Goal: Information Seeking & Learning: Learn about a topic

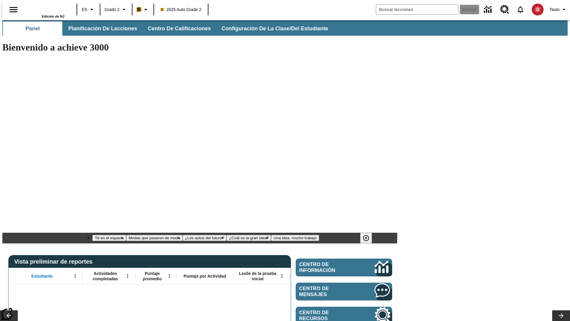
type input "-1"
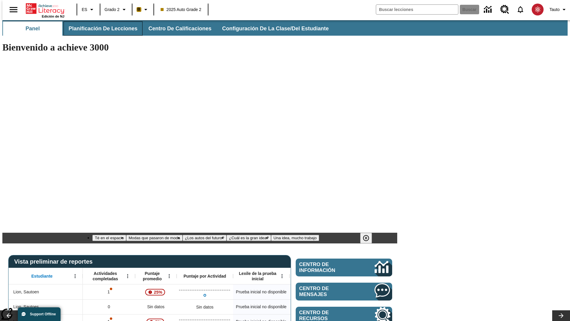
click at [100, 29] on span "Planificación de lecciones" at bounding box center [103, 28] width 69 height 7
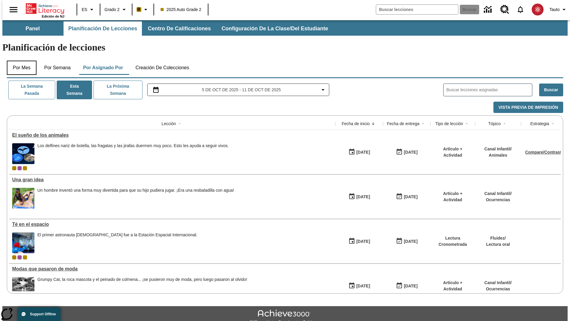
click at [19, 61] on button "Por mes" at bounding box center [22, 68] width 30 height 14
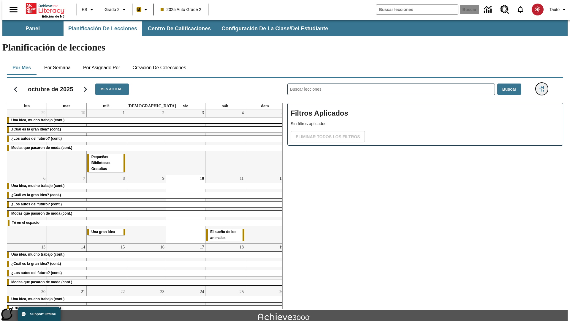
click at [544, 86] on icon "Menú lateral de filtros" at bounding box center [542, 88] width 5 height 5
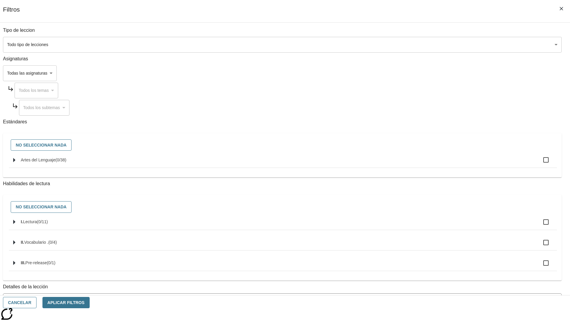
click at [428, 45] on body "[MEDICAL_DATA] al contenido principal Edición de NJ ES Grado 2 B 2025 Auto Grad…" at bounding box center [285, 184] width 566 height 328
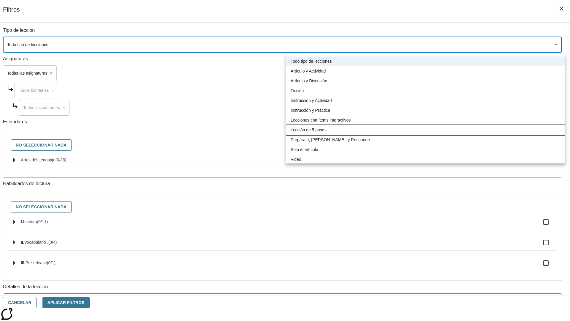
click at [426, 130] on li "Lección de 5 pasos" at bounding box center [426, 130] width 280 height 10
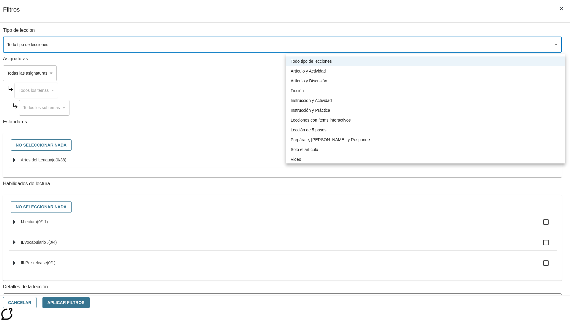
type input "1"
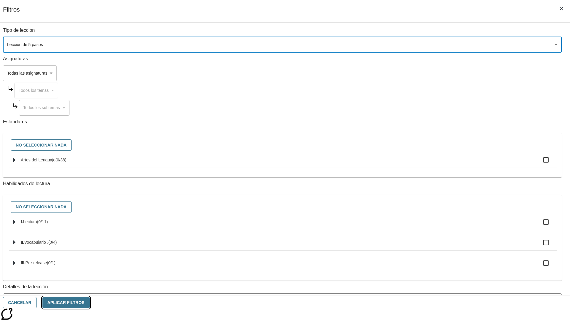
click at [90, 302] on button "Aplicar Filtros" at bounding box center [65, 303] width 47 height 12
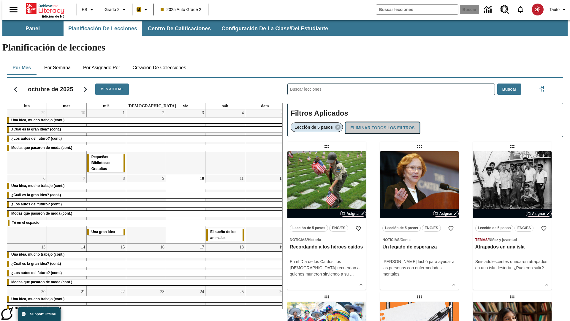
click at [382, 122] on button "Eliminar todos los filtros" at bounding box center [383, 128] width 74 height 12
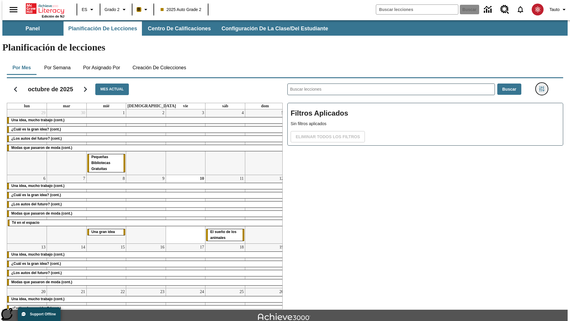
click at [544, 86] on icon "Menú lateral de filtros" at bounding box center [542, 88] width 5 height 5
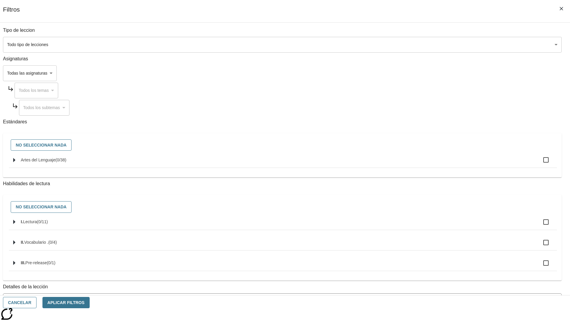
click at [428, 73] on body "[MEDICAL_DATA] al contenido principal Edición de NJ ES Grado 2 B 2025 Auto Grad…" at bounding box center [285, 184] width 566 height 328
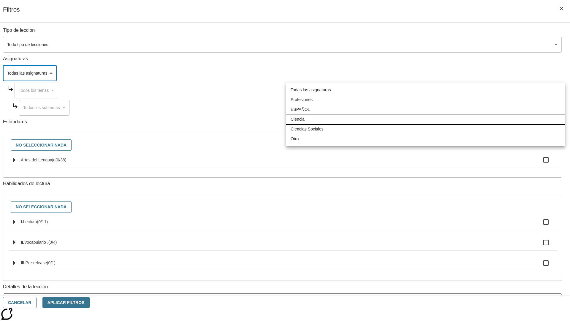
click at [426, 119] on li "Ciencia" at bounding box center [426, 119] width 280 height 10
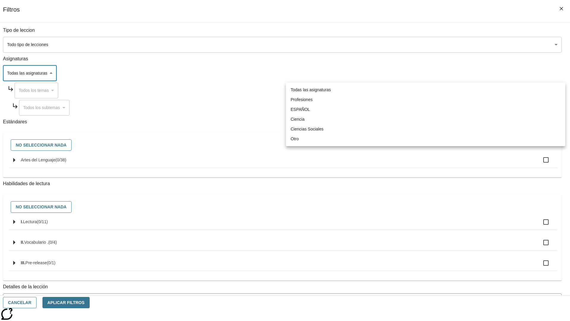
type input "2"
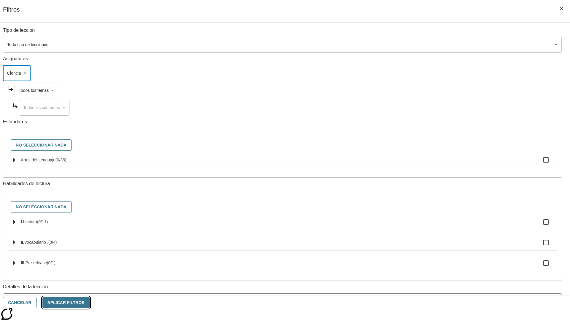
click at [90, 302] on button "Aplicar Filtros" at bounding box center [65, 303] width 47 height 12
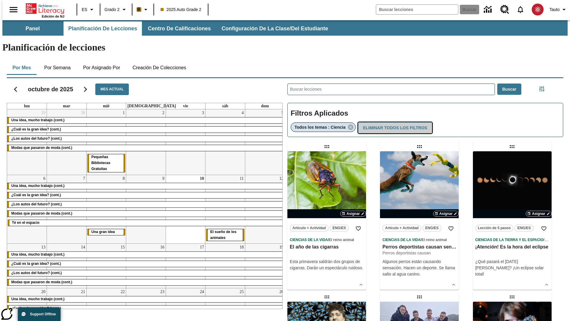
click at [395, 122] on button "Eliminar todos los filtros" at bounding box center [395, 128] width 74 height 12
click at [544, 86] on icon "Menú lateral de filtros" at bounding box center [542, 88] width 5 height 5
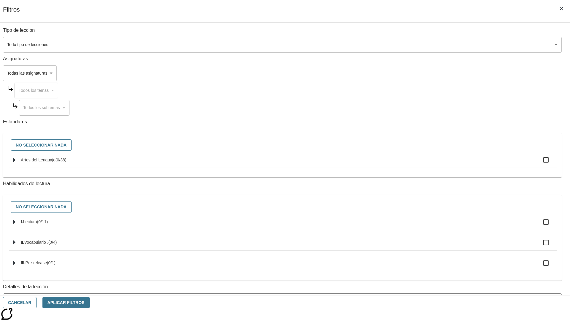
click at [56, 162] on span "Artes del Lenguaje" at bounding box center [38, 159] width 35 height 5
click at [540, 163] on input "Artes del Lenguaje ( 0 / 38 )" at bounding box center [546, 160] width 12 height 12
checkbox input "true"
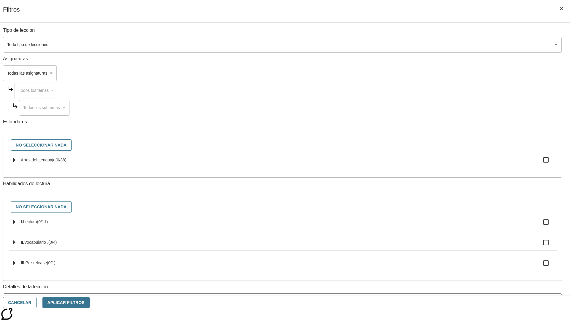
checkbox input "true"
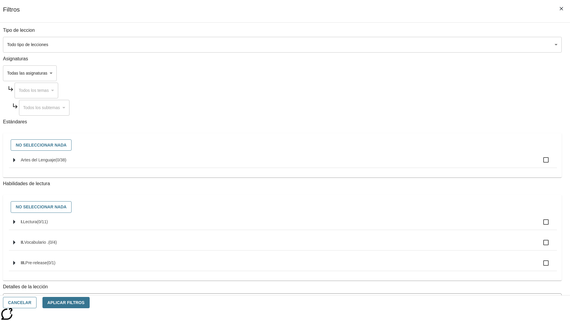
checkbox input "true"
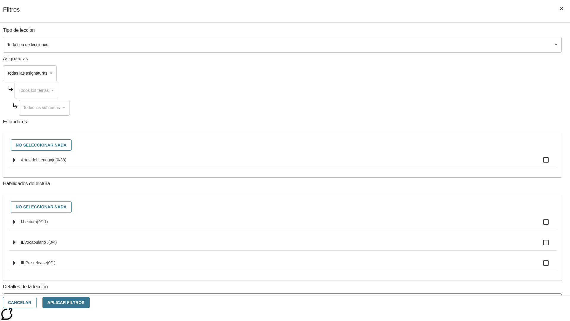
checkbox input "true"
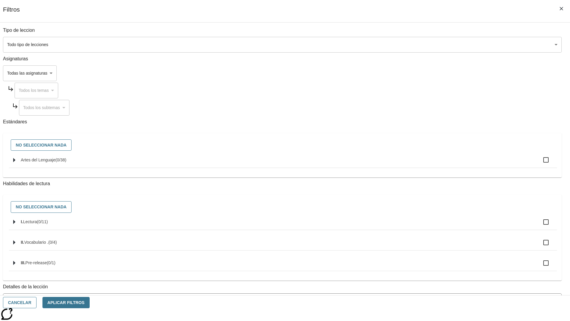
checkbox input "true"
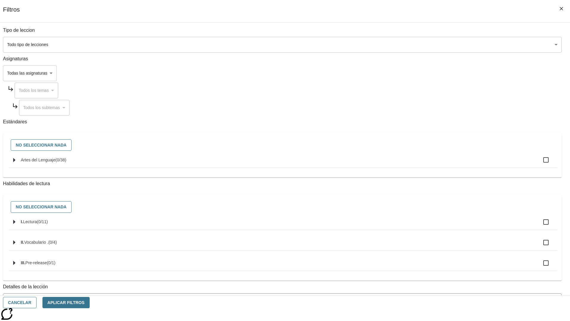
checkbox input "true"
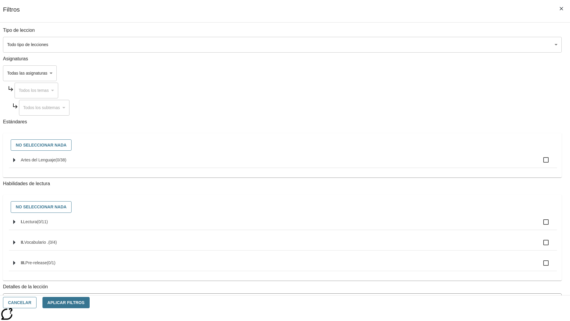
checkbox input "true"
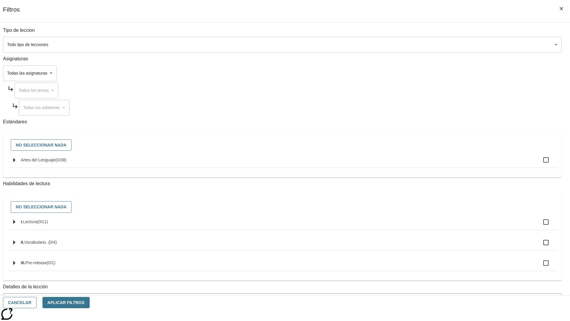
checkbox input "true"
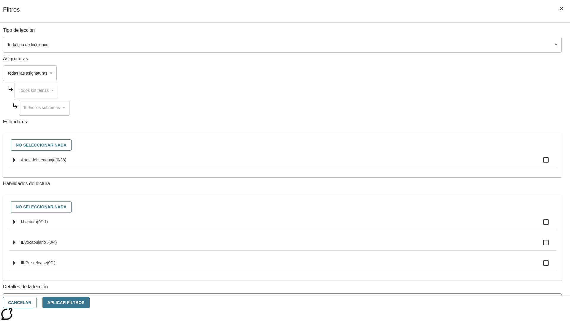
checkbox input "true"
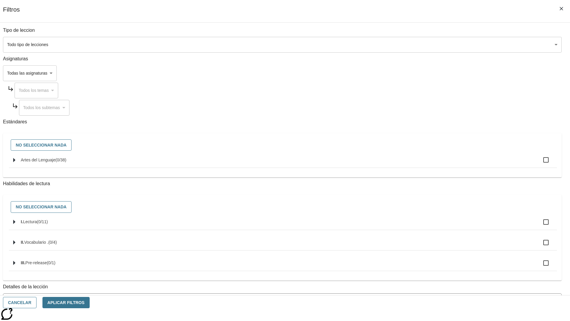
checkbox input "true"
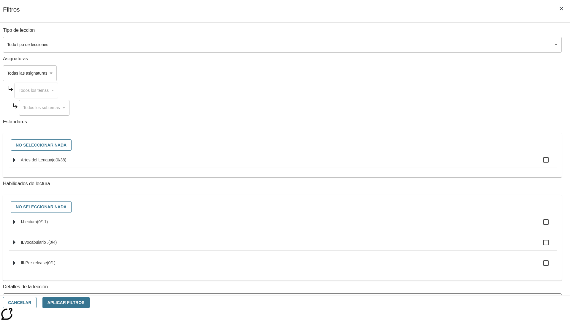
checkbox input "true"
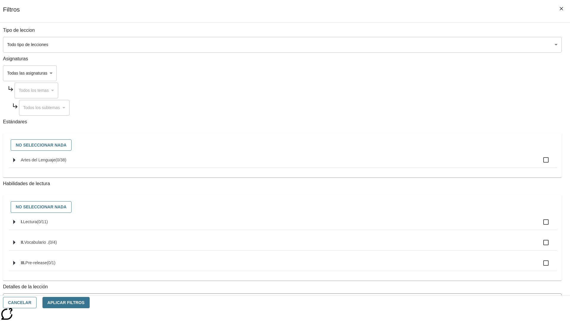
checkbox input "true"
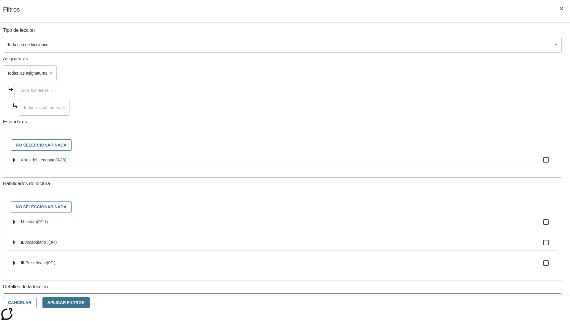
checkbox input "true"
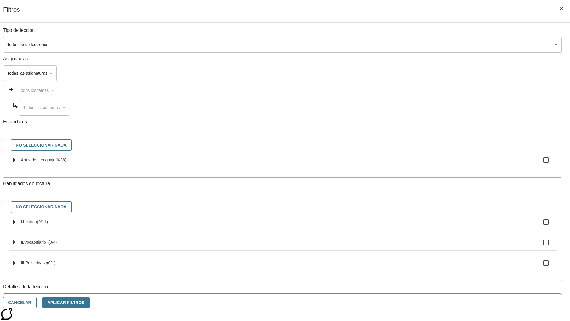
checkbox input "true"
click at [90, 302] on button "Aplicar Filtros" at bounding box center [65, 303] width 47 height 12
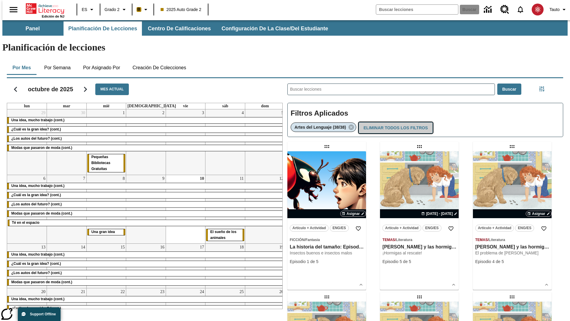
click at [395, 122] on button "Eliminar todos los filtros" at bounding box center [396, 128] width 74 height 12
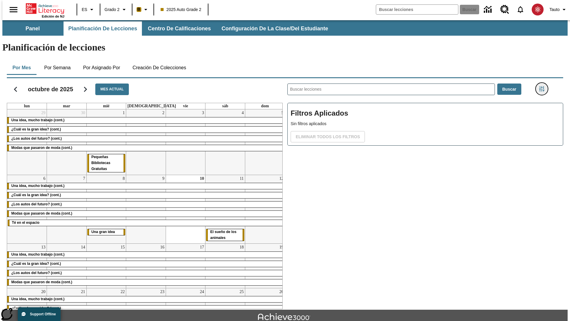
click at [544, 86] on icon "Menú lateral de filtros" at bounding box center [542, 88] width 5 height 5
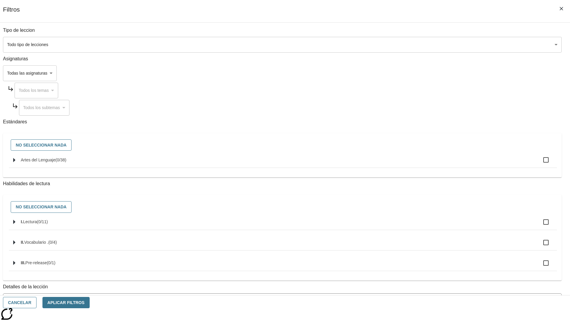
click at [428, 228] on label "I. Lectura ( 0 / 11 )" at bounding box center [287, 222] width 532 height 12
click at [540, 228] on input "I. Lectura ( 0 / 11 )" at bounding box center [546, 222] width 12 height 12
checkbox input "true"
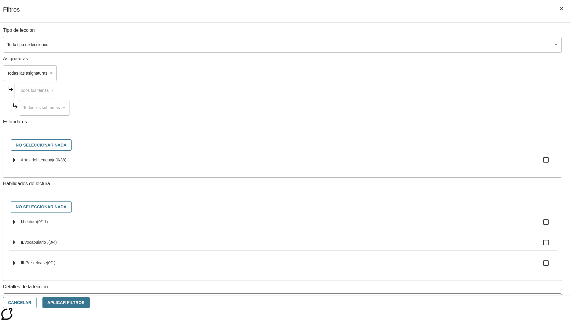
checkbox input "true"
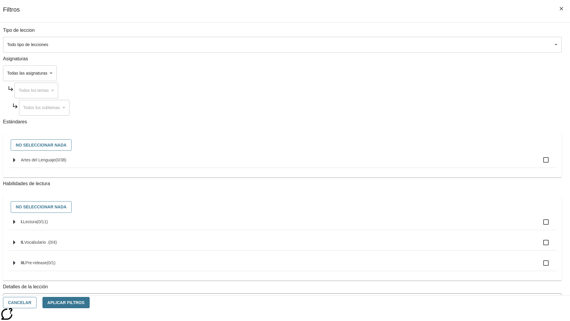
checkbox input "true"
click at [90, 302] on button "Aplicar Filtros" at bounding box center [65, 303] width 47 height 12
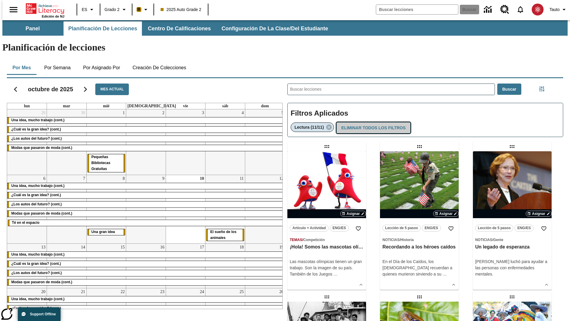
click at [373, 122] on button "Eliminar todos los filtros" at bounding box center [374, 128] width 74 height 12
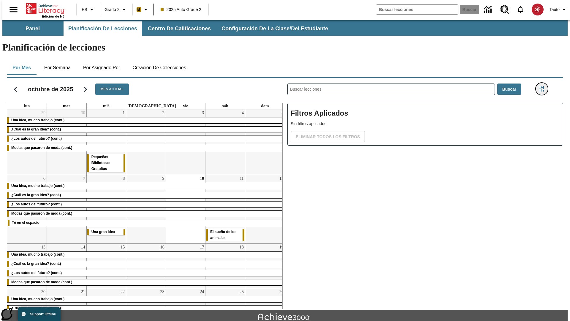
click at [544, 86] on icon "Menú lateral de filtros" at bounding box center [542, 88] width 5 height 5
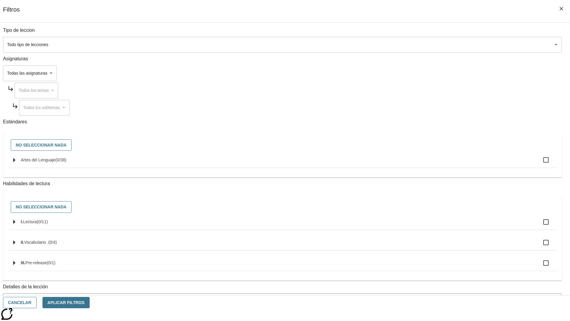
checkbox input "true"
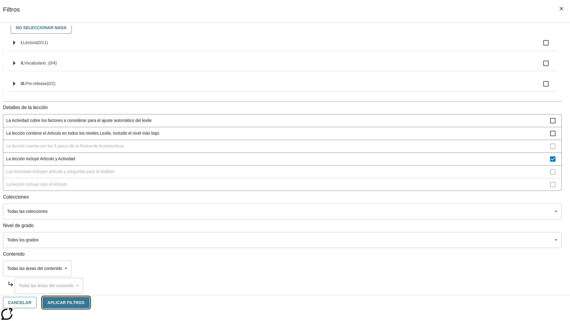
click at [90, 302] on button "Aplicar Filtros" at bounding box center [65, 303] width 47 height 12
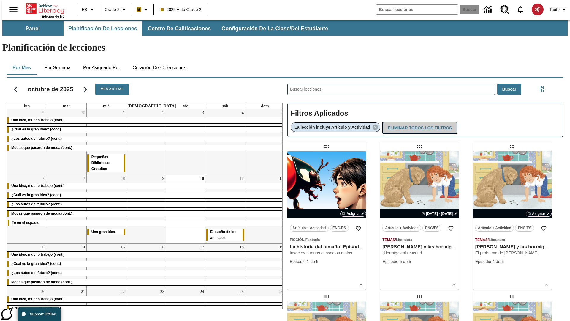
click at [420, 122] on button "Eliminar todos los filtros" at bounding box center [420, 128] width 74 height 12
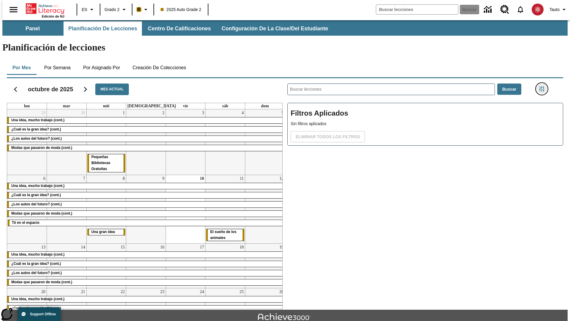
click at [544, 86] on icon "Menú lateral de filtros" at bounding box center [542, 88] width 5 height 5
